Goal: Book appointment/travel/reservation

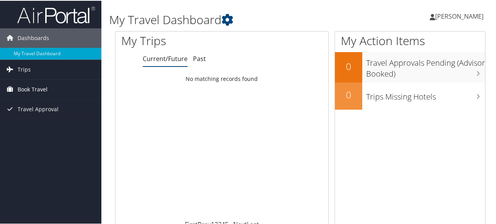
click at [42, 92] on span "Book Travel" at bounding box center [33, 88] width 30 height 19
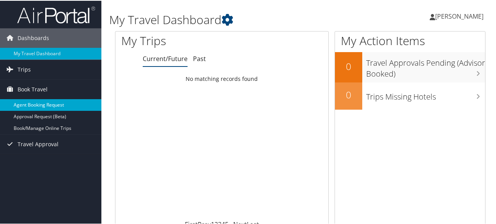
click at [43, 103] on link "Agent Booking Request" at bounding box center [50, 105] width 101 height 12
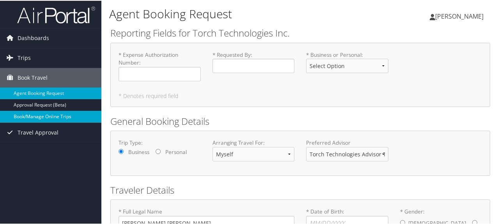
click at [50, 114] on link "Book/Manage Online Trips" at bounding box center [50, 116] width 101 height 12
